Goal: Task Accomplishment & Management: Manage account settings

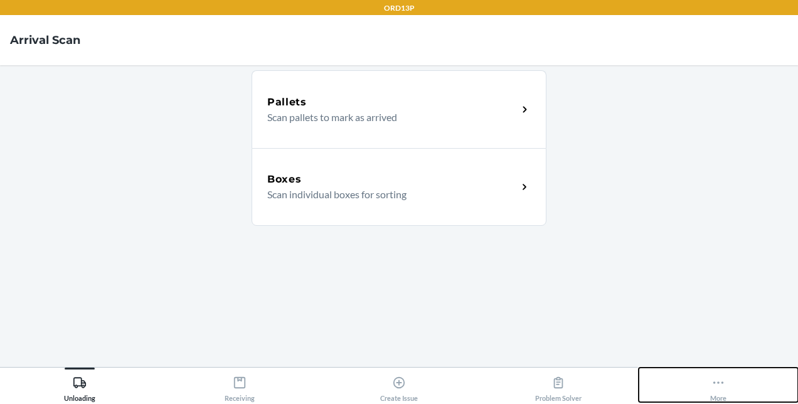
click at [721, 381] on icon at bounding box center [719, 383] width 14 height 14
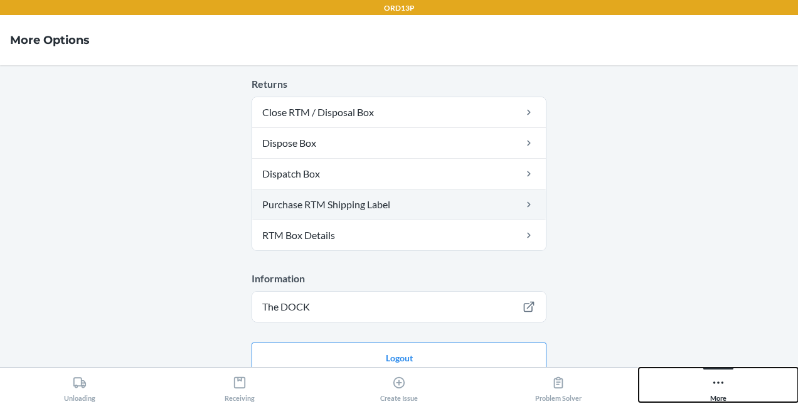
scroll to position [531, 0]
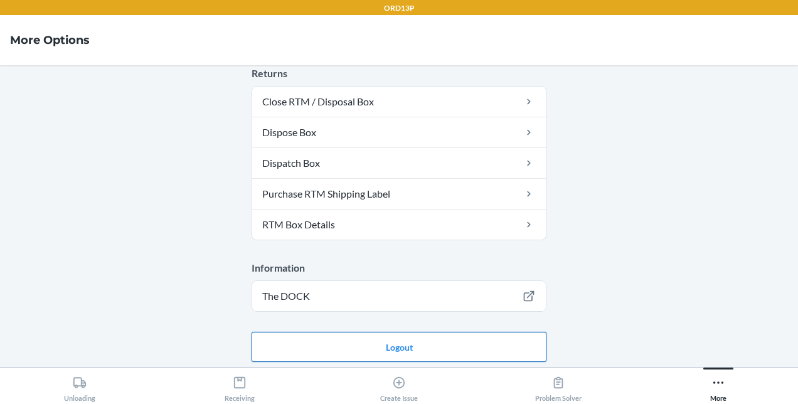
click at [431, 347] on button "Logout" at bounding box center [399, 347] width 295 height 30
